Goal: Transaction & Acquisition: Purchase product/service

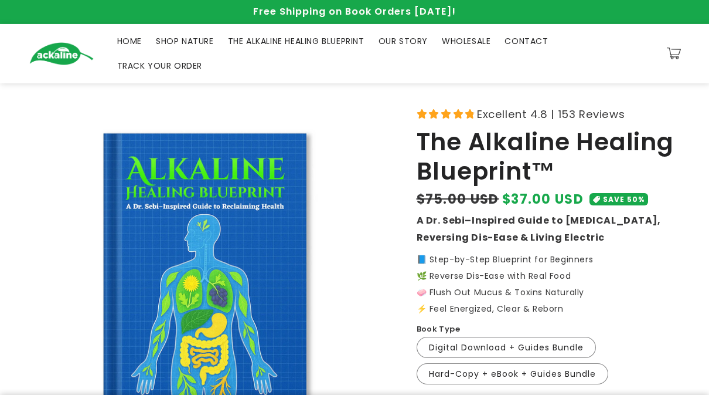
click at [665, 342] on div "Book Type Digital Download + Guides Bundle Variant sold out or unavailable Hard…" at bounding box center [549, 354] width 264 height 63
